Goal: Transaction & Acquisition: Purchase product/service

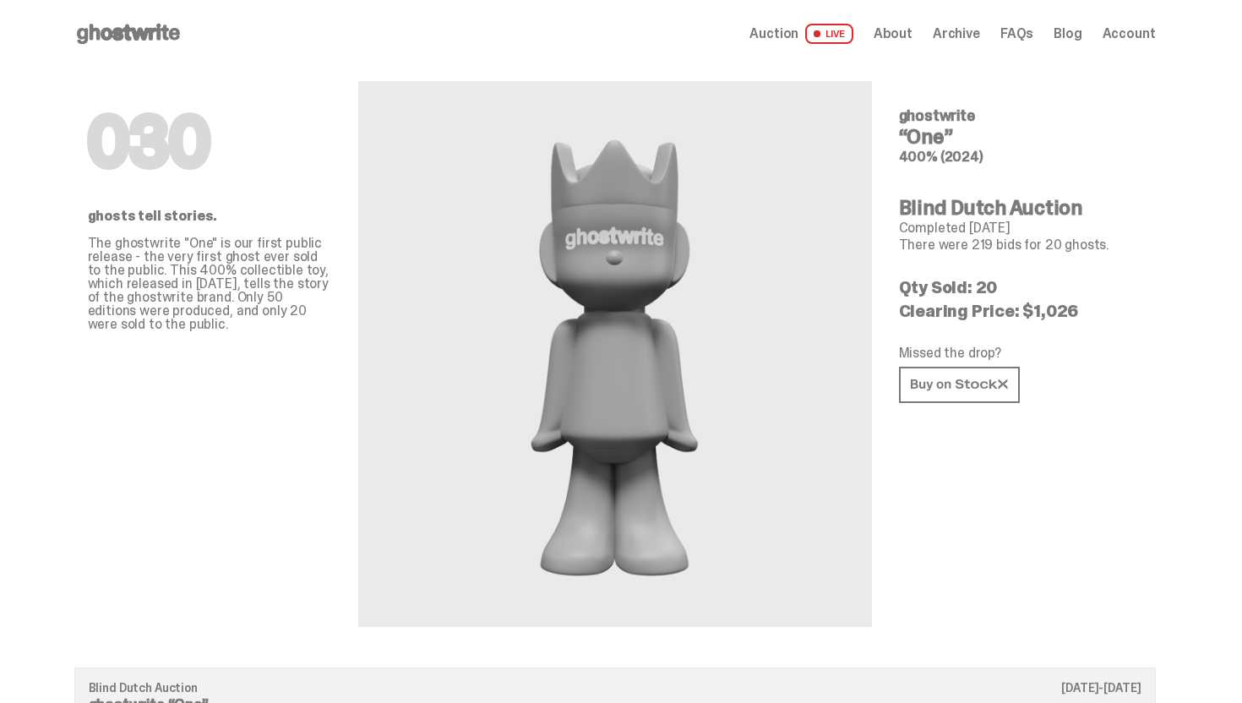
click at [144, 25] on icon at bounding box center [128, 33] width 108 height 27
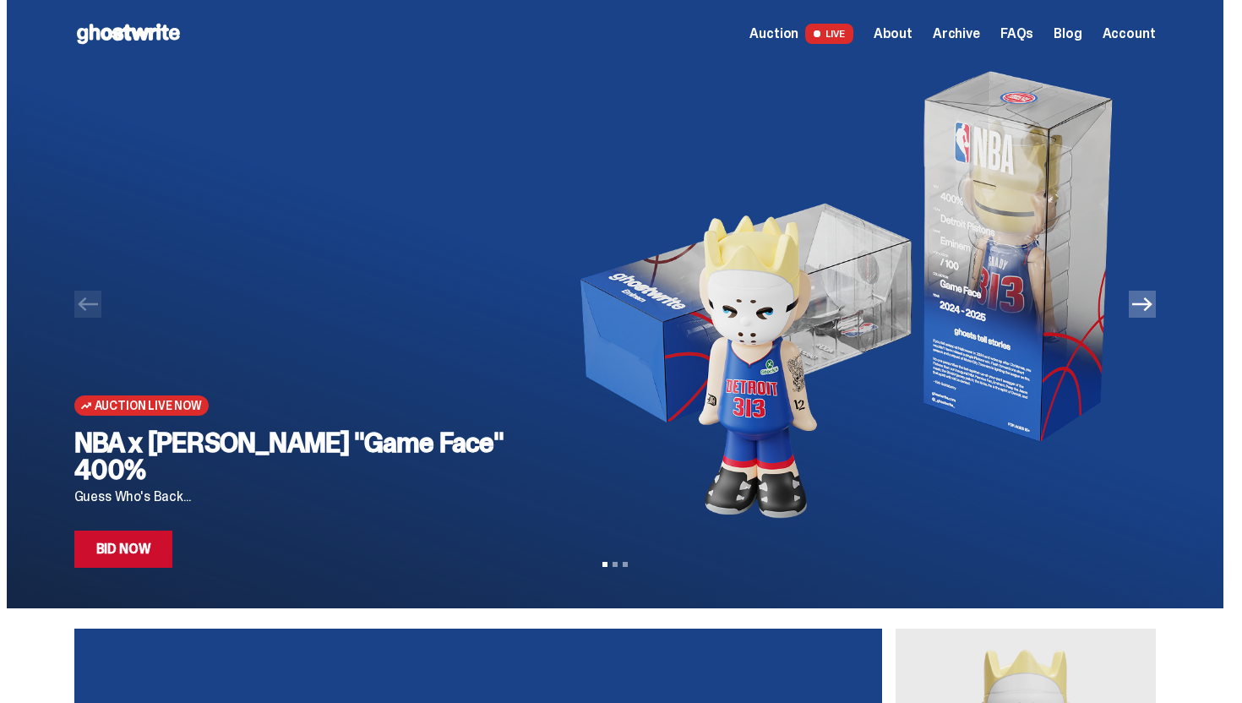
click at [320, 187] on div "Auction Live Now NBA x [PERSON_NAME] "Game Face" 400% Guess Who's Back... Bid N…" at bounding box center [299, 318] width 450 height 500
click at [158, 547] on link "Bid Now" at bounding box center [123, 549] width 99 height 37
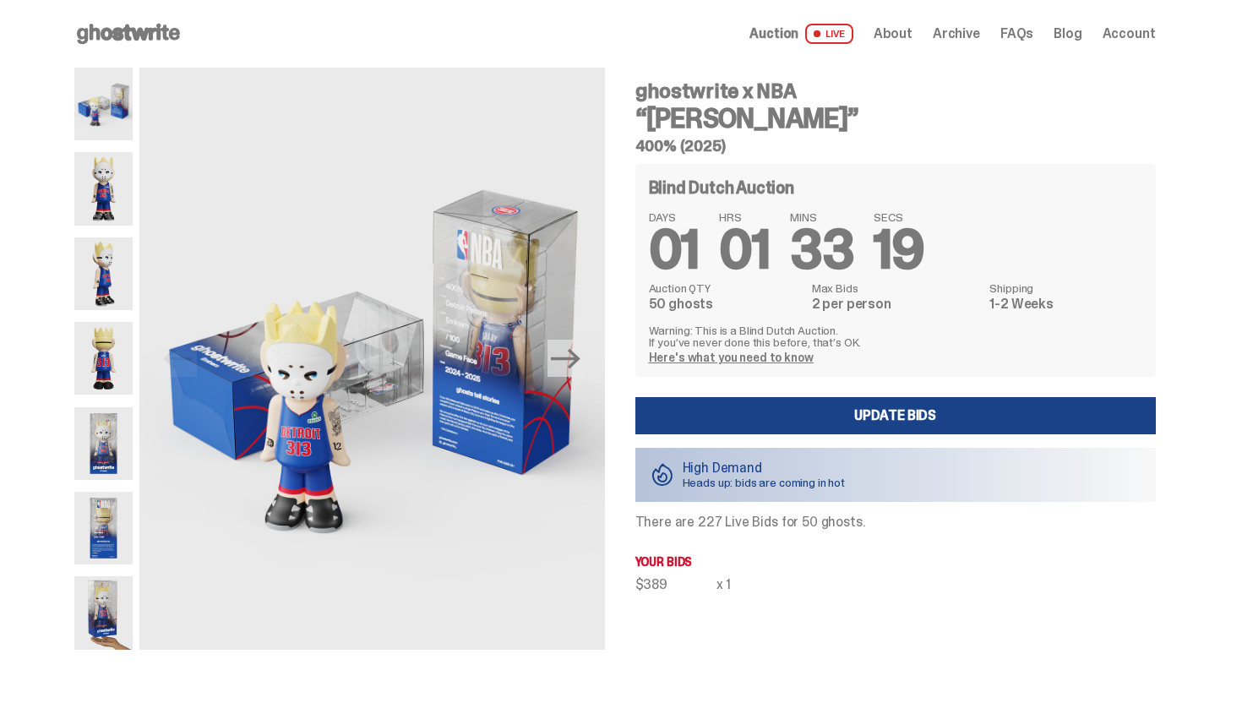
click at [126, 35] on use at bounding box center [128, 34] width 103 height 20
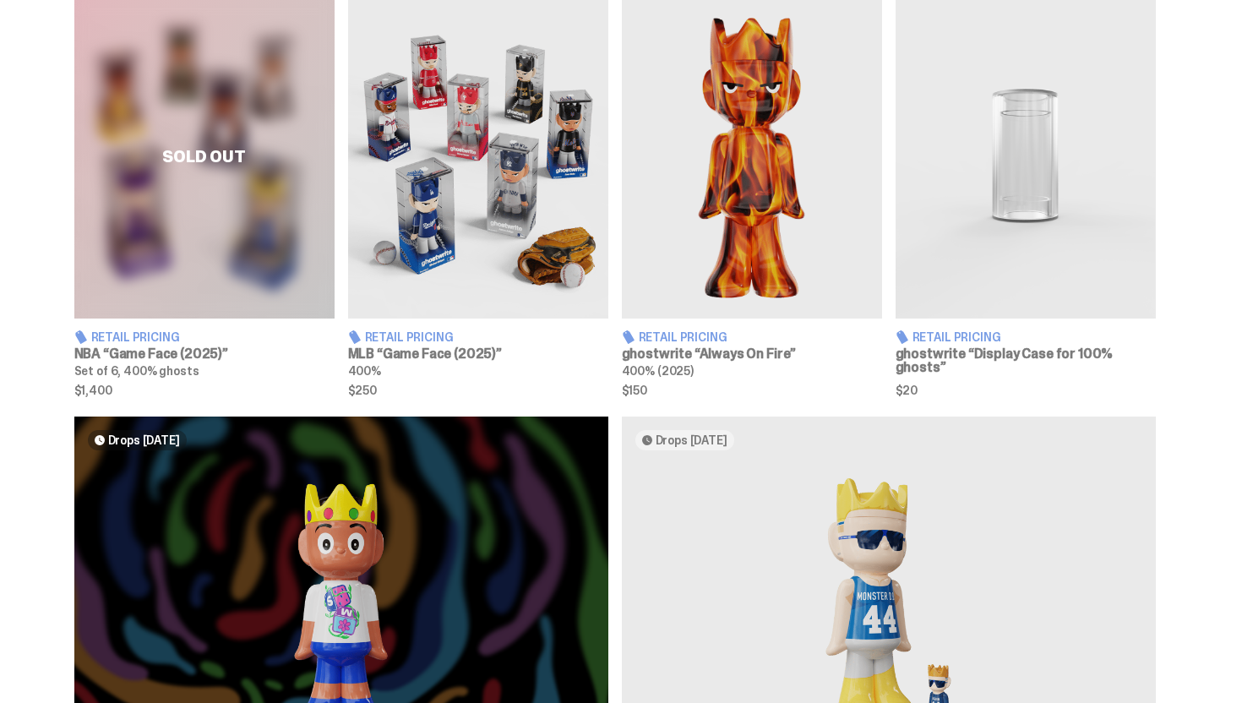
scroll to position [1041, 0]
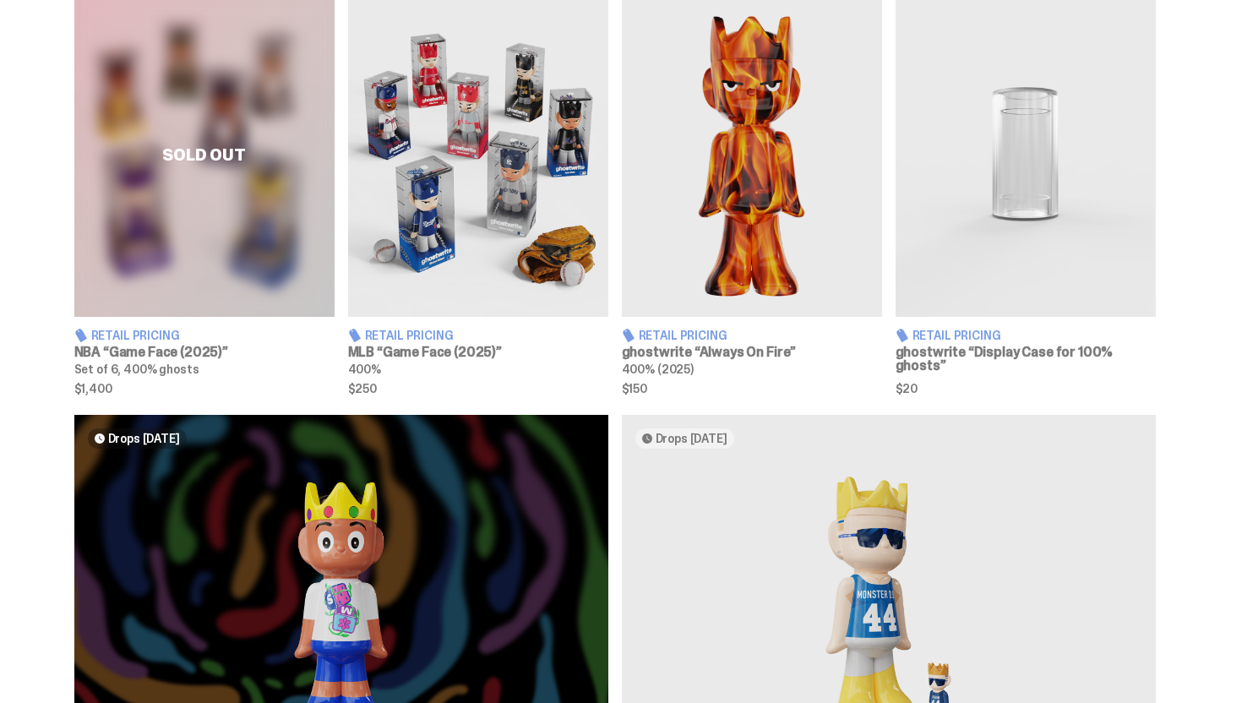
click at [227, 224] on div "Sold Out" at bounding box center [204, 154] width 260 height 325
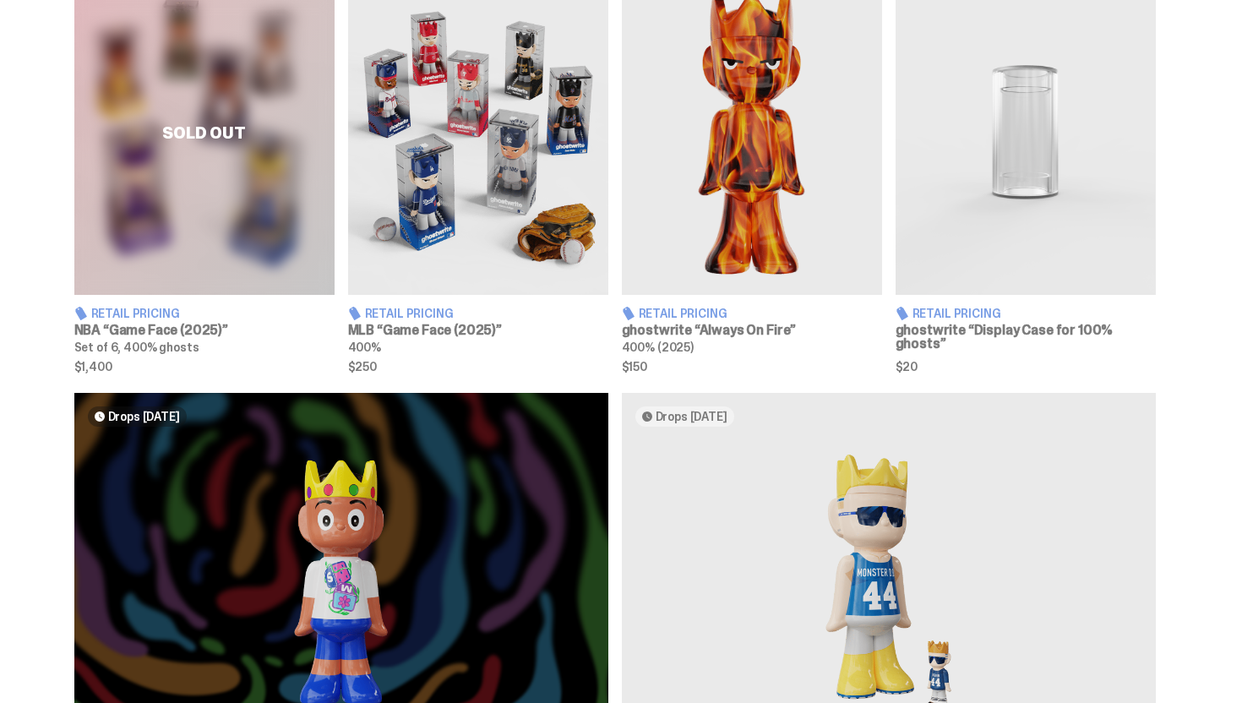
scroll to position [1032, 0]
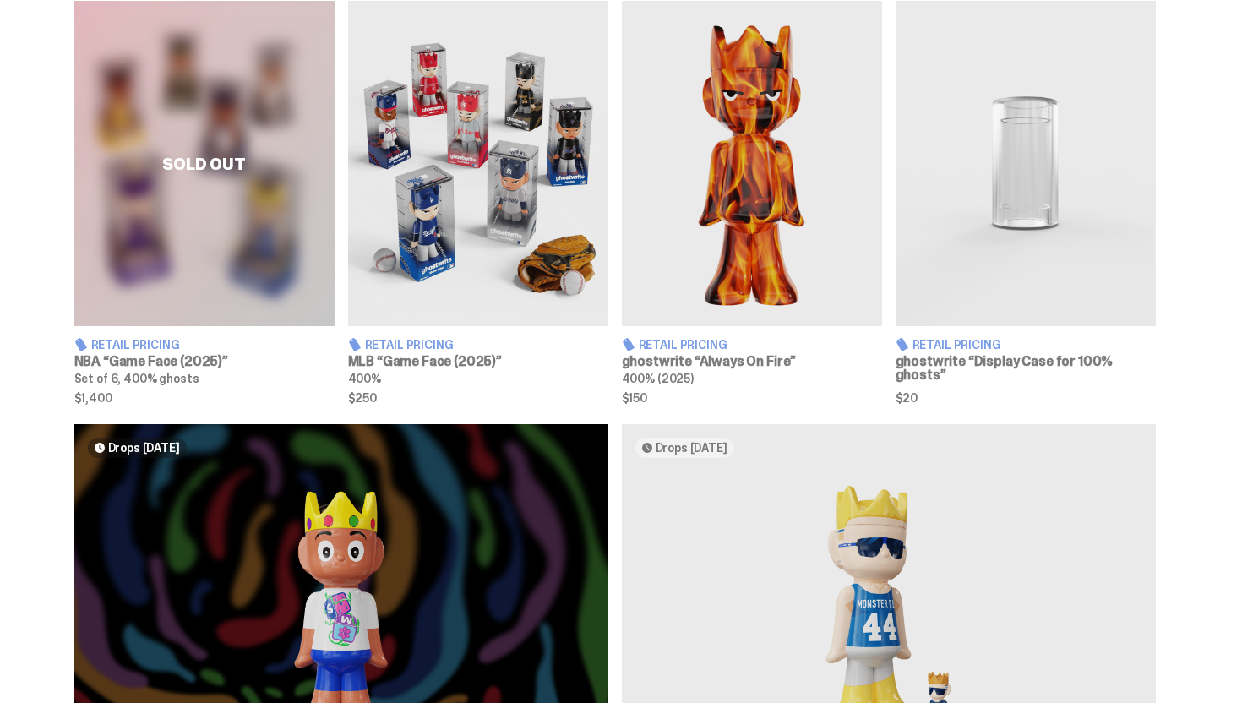
click at [438, 188] on img at bounding box center [478, 163] width 260 height 325
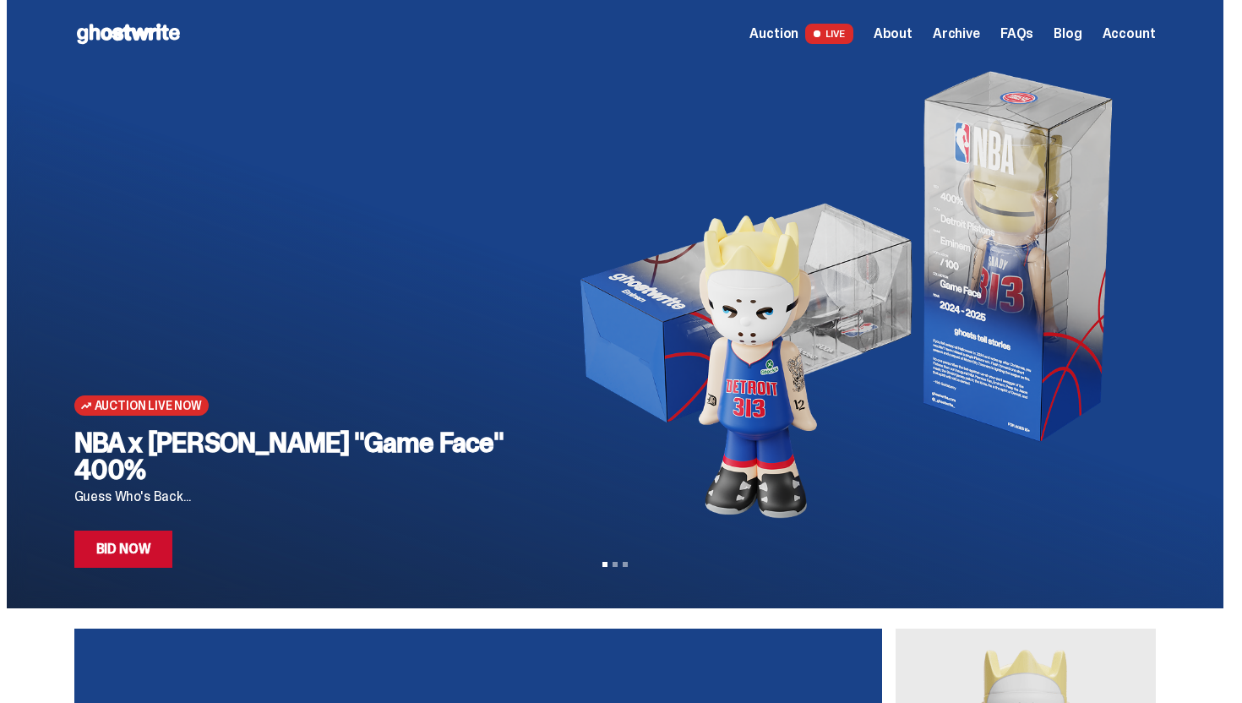
click at [968, 33] on span "Archive" at bounding box center [956, 34] width 47 height 14
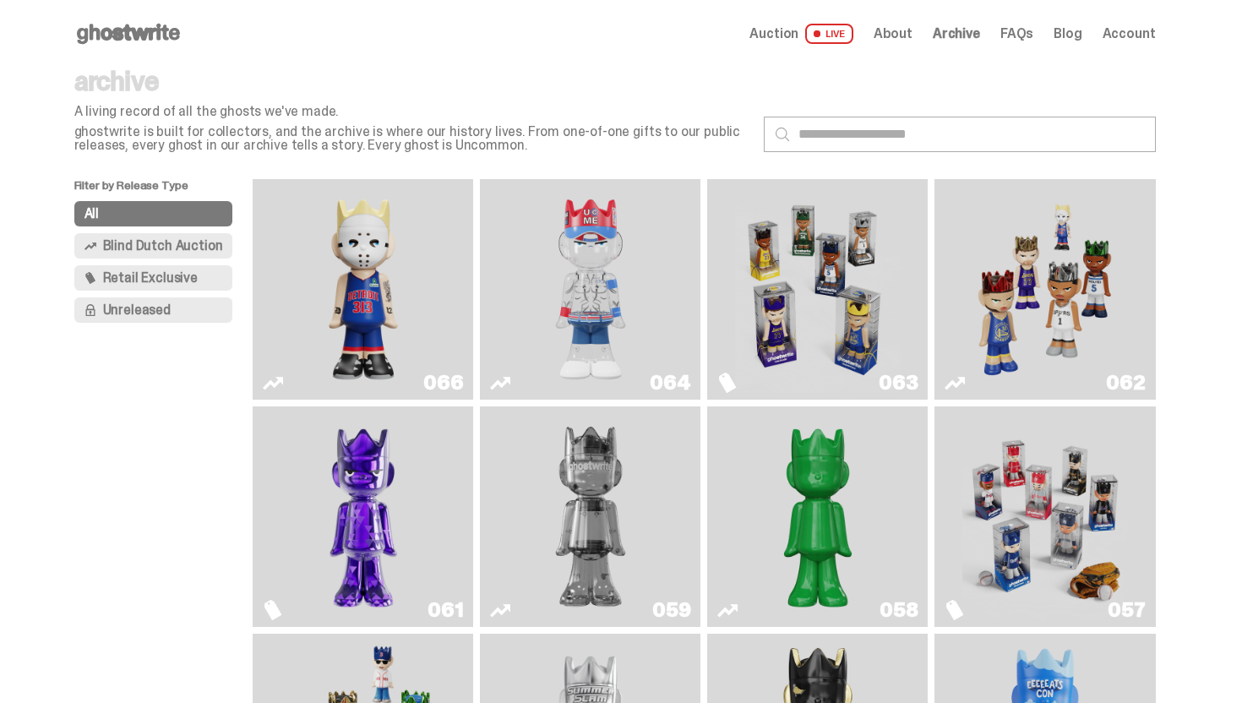
click at [167, 27] on icon at bounding box center [128, 33] width 108 height 27
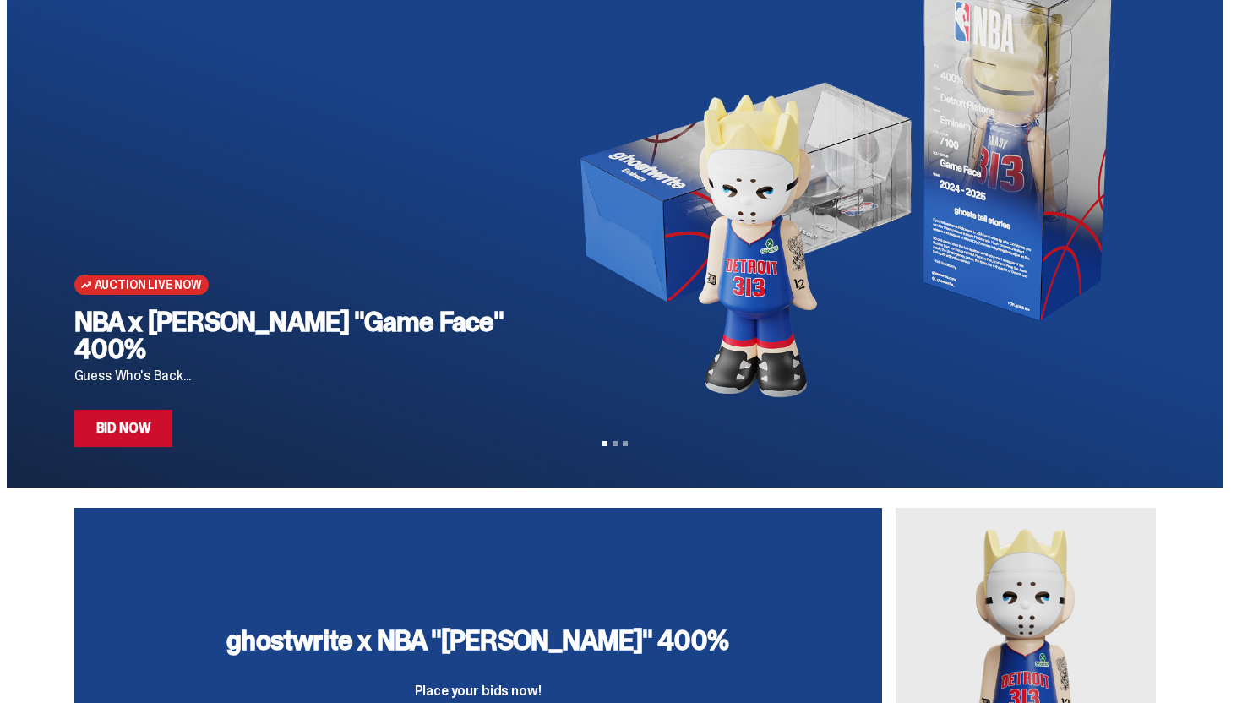
scroll to position [79, 0]
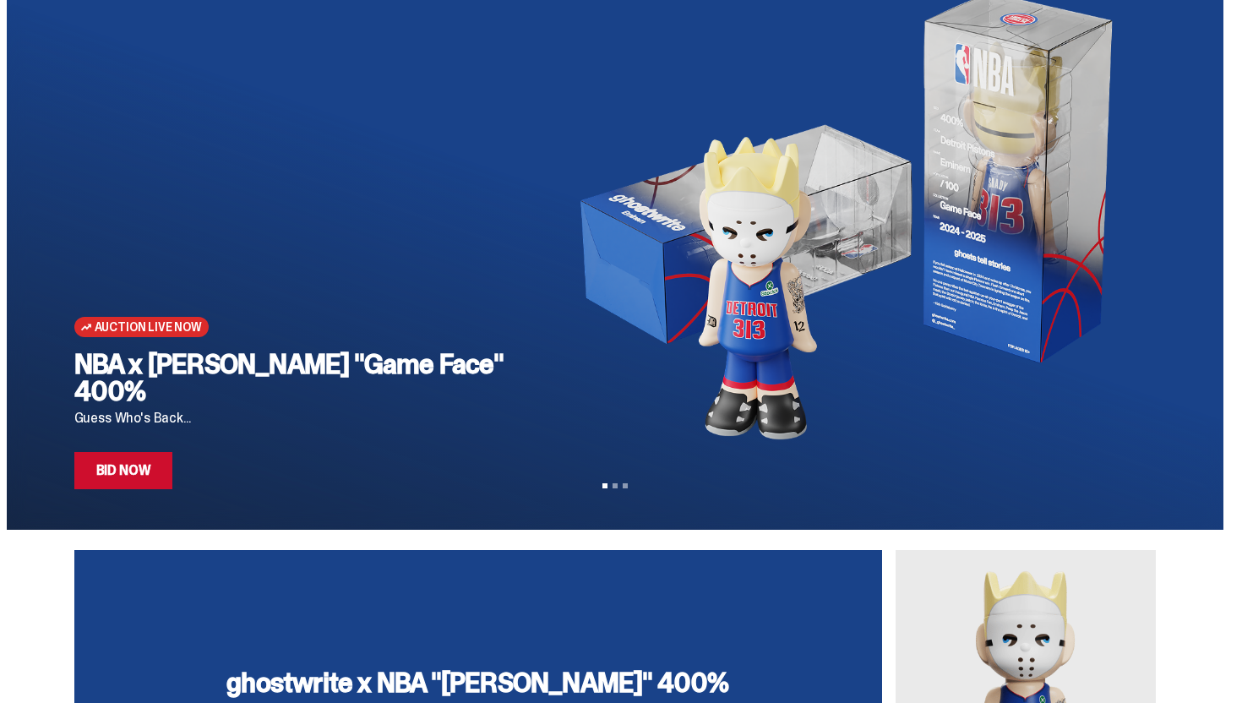
click at [1072, 634] on img at bounding box center [1026, 712] width 260 height 325
